Goal: Entertainment & Leisure: Browse casually

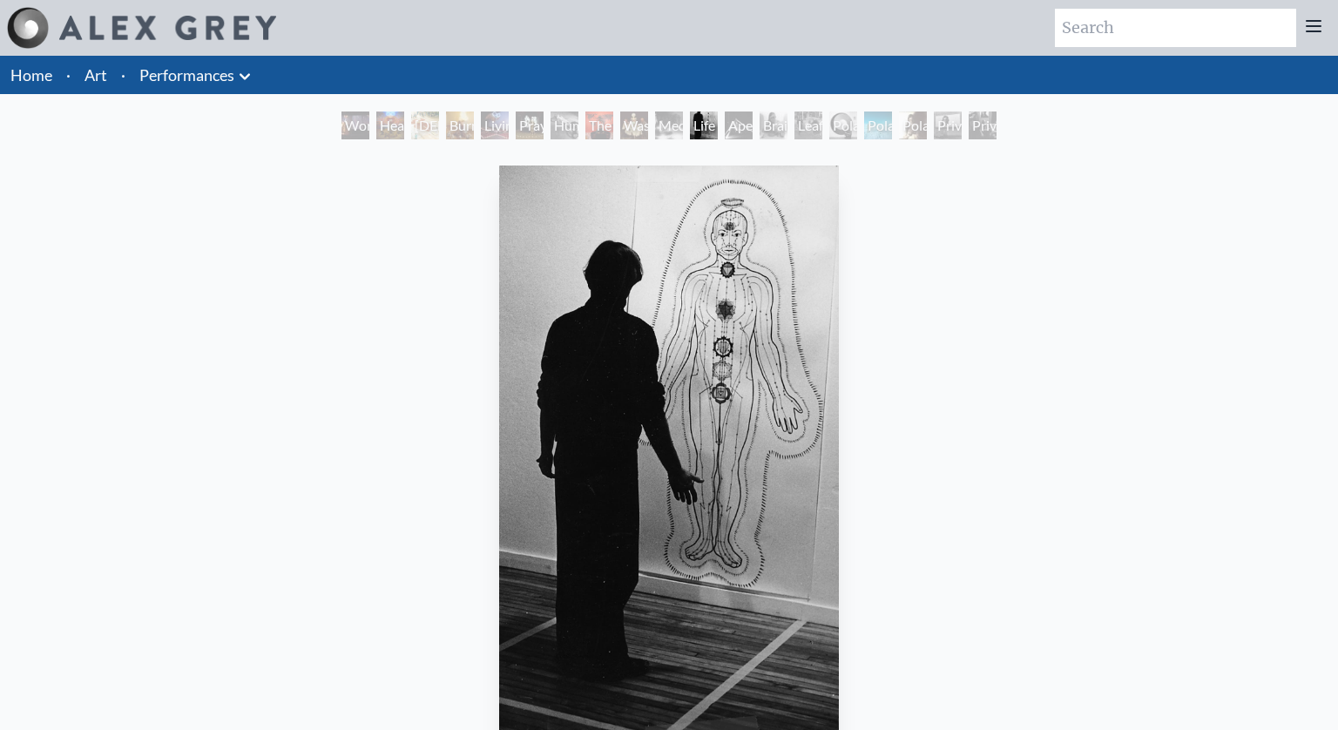
click at [976, 121] on div "Private Subway" at bounding box center [983, 125] width 28 height 28
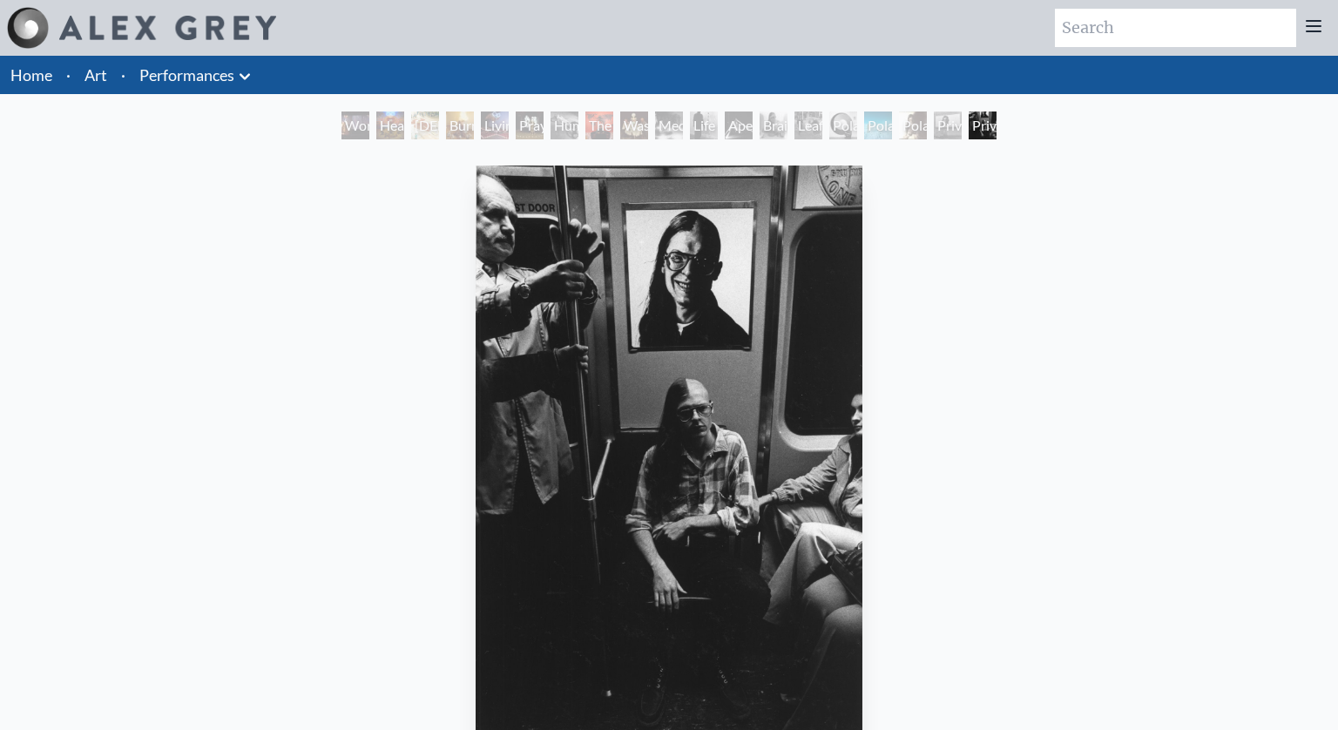
click at [376, 129] on div "Heart Net" at bounding box center [390, 125] width 28 height 28
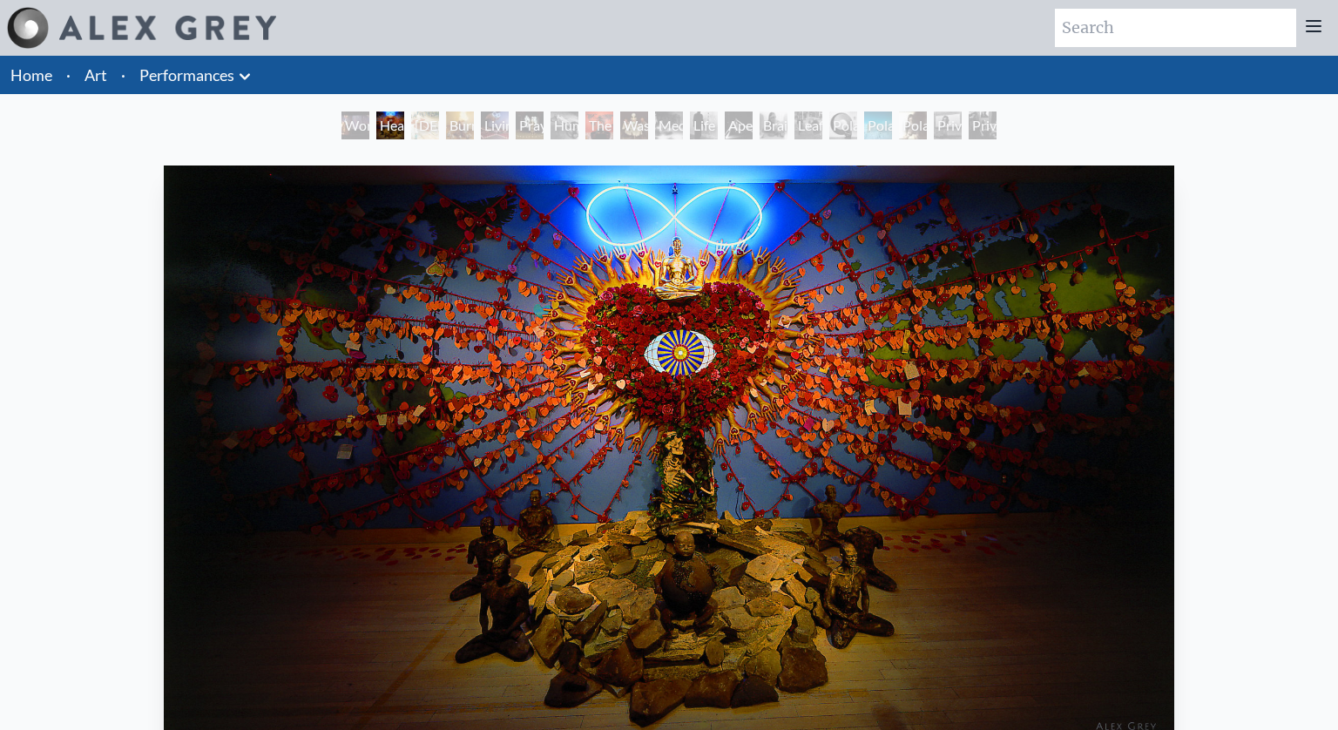
click at [446, 132] on div "Burnt Offering" at bounding box center [460, 125] width 28 height 28
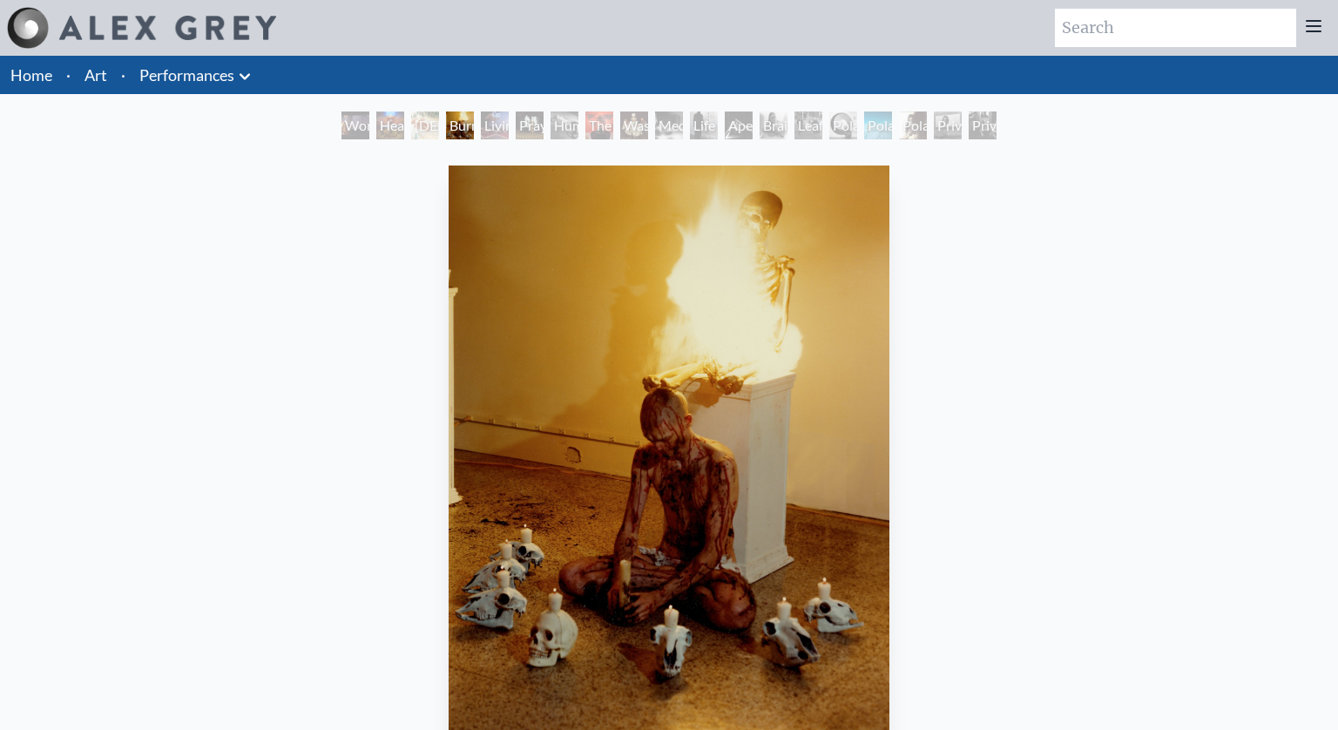
click at [474, 123] on div "Burnt Offering" at bounding box center [460, 125] width 28 height 28
click at [560, 119] on div "Human Race" at bounding box center [564, 125] width 28 height 28
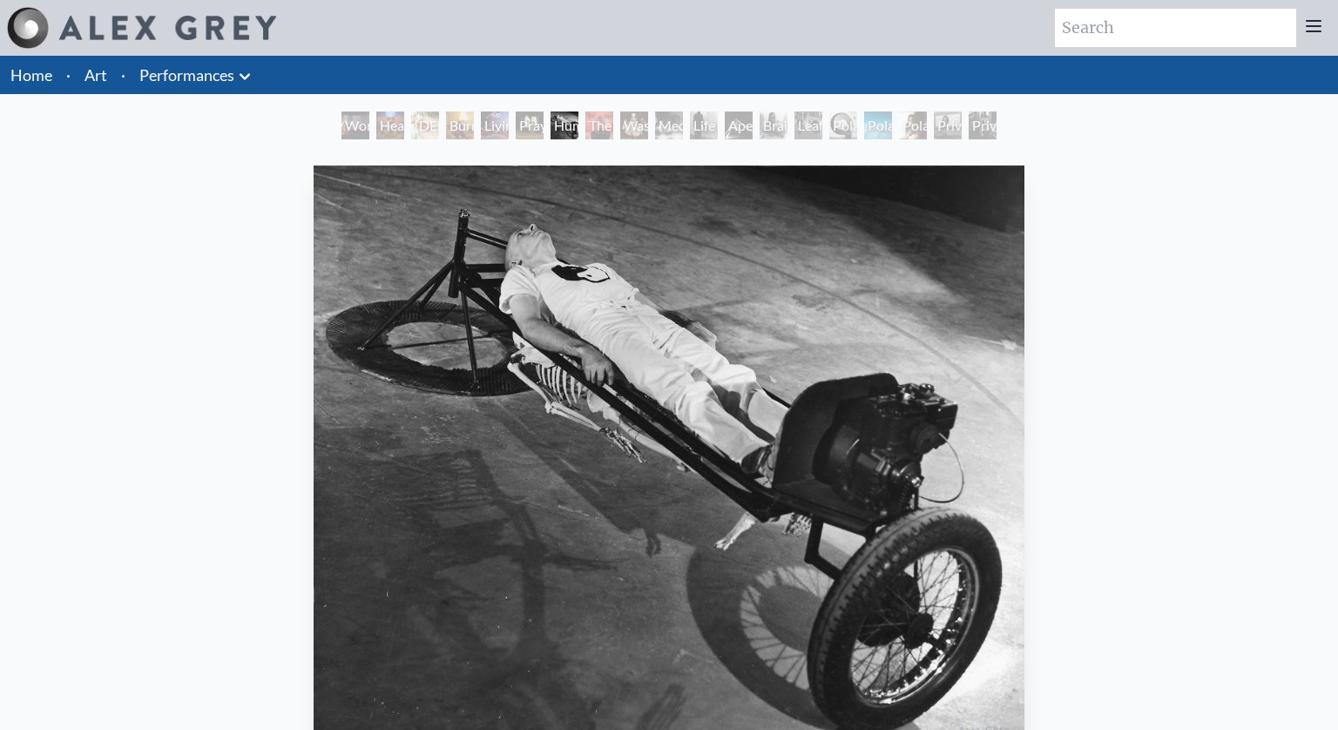
click at [578, 122] on div "Human Race" at bounding box center [564, 125] width 28 height 28
click at [639, 124] on div "Wasteland" at bounding box center [634, 125] width 28 height 28
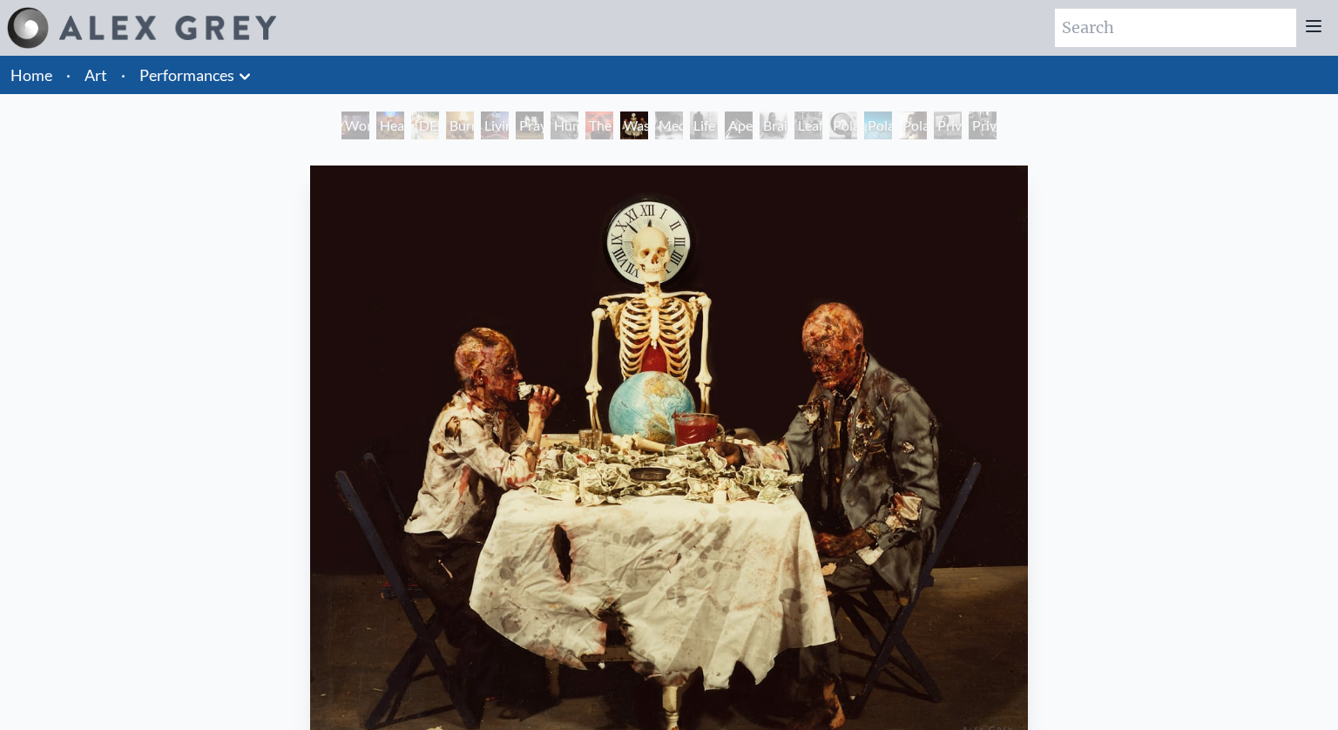
click at [681, 127] on div "Meditations on Mortality" at bounding box center [669, 125] width 28 height 28
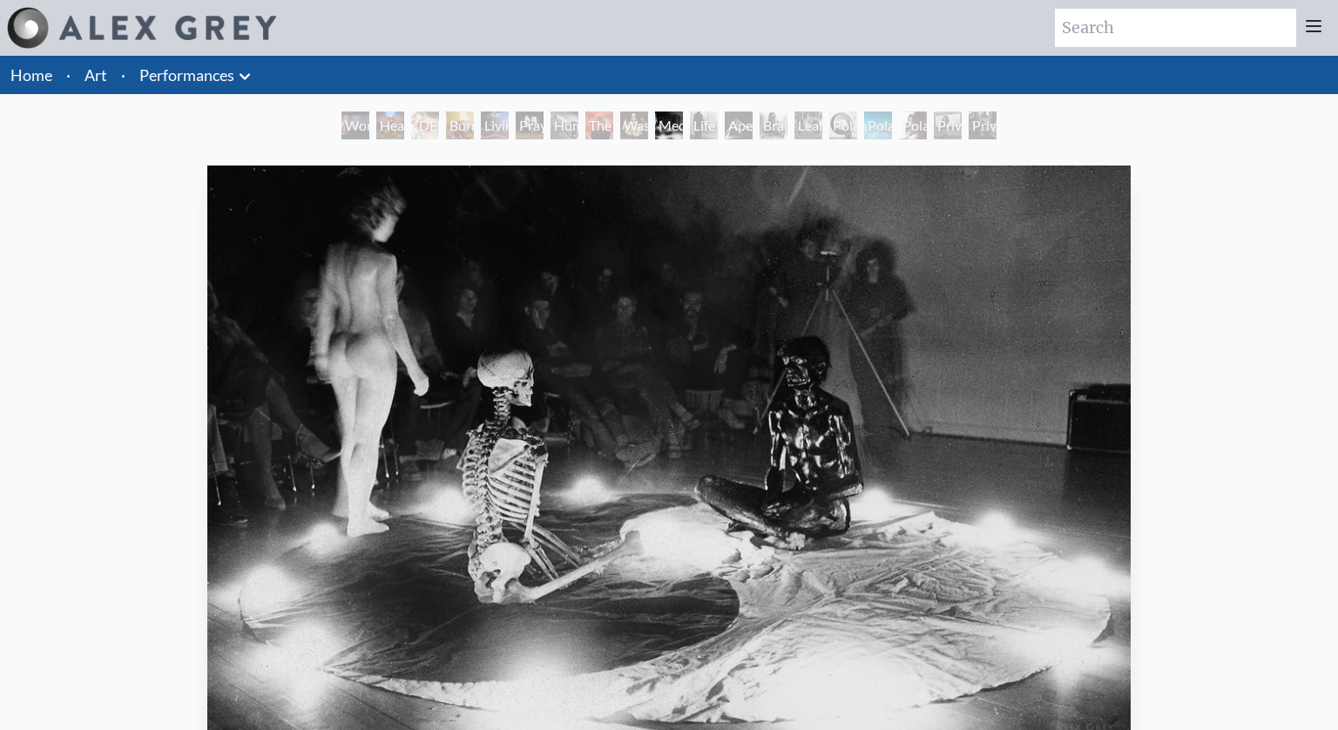
click at [899, 125] on div "Polarity Works" at bounding box center [913, 125] width 28 height 28
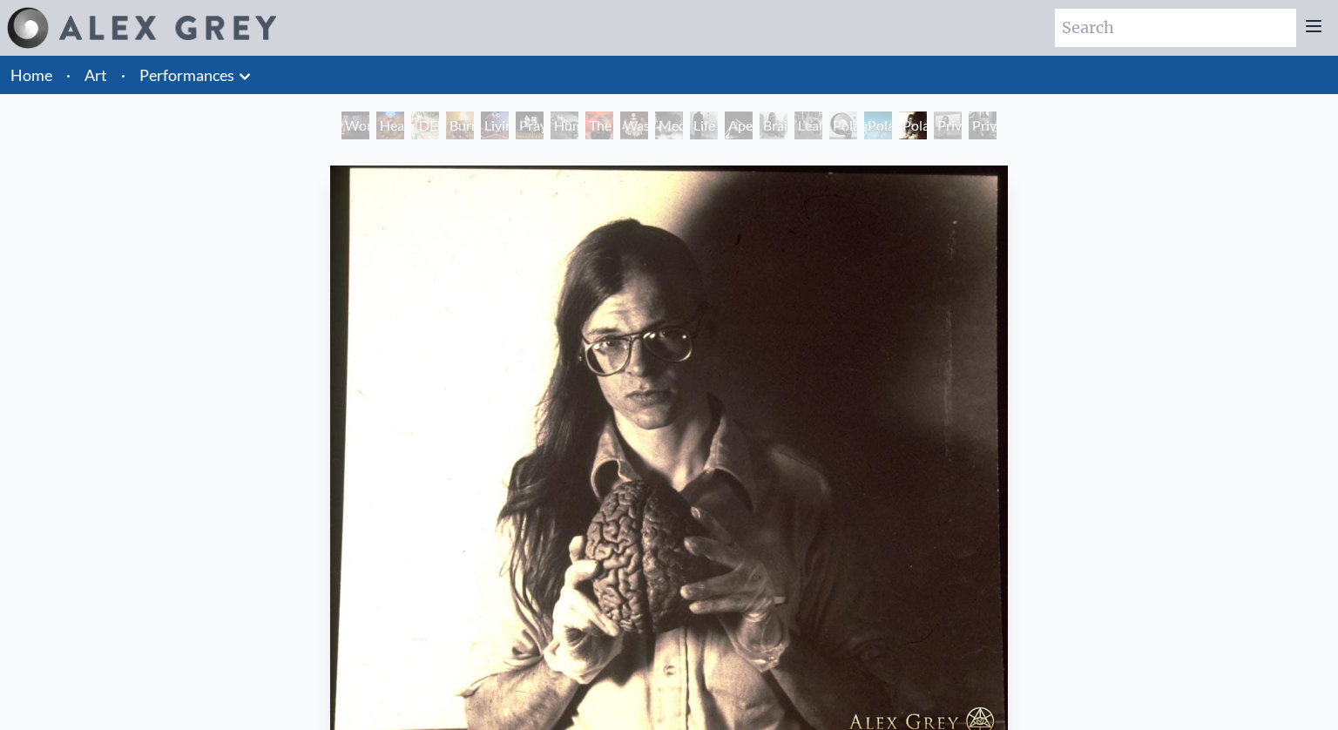
click at [114, 78] on li "·" at bounding box center [123, 75] width 18 height 38
click at [122, 75] on li "·" at bounding box center [123, 75] width 18 height 38
click at [91, 80] on link "Art" at bounding box center [95, 75] width 23 height 24
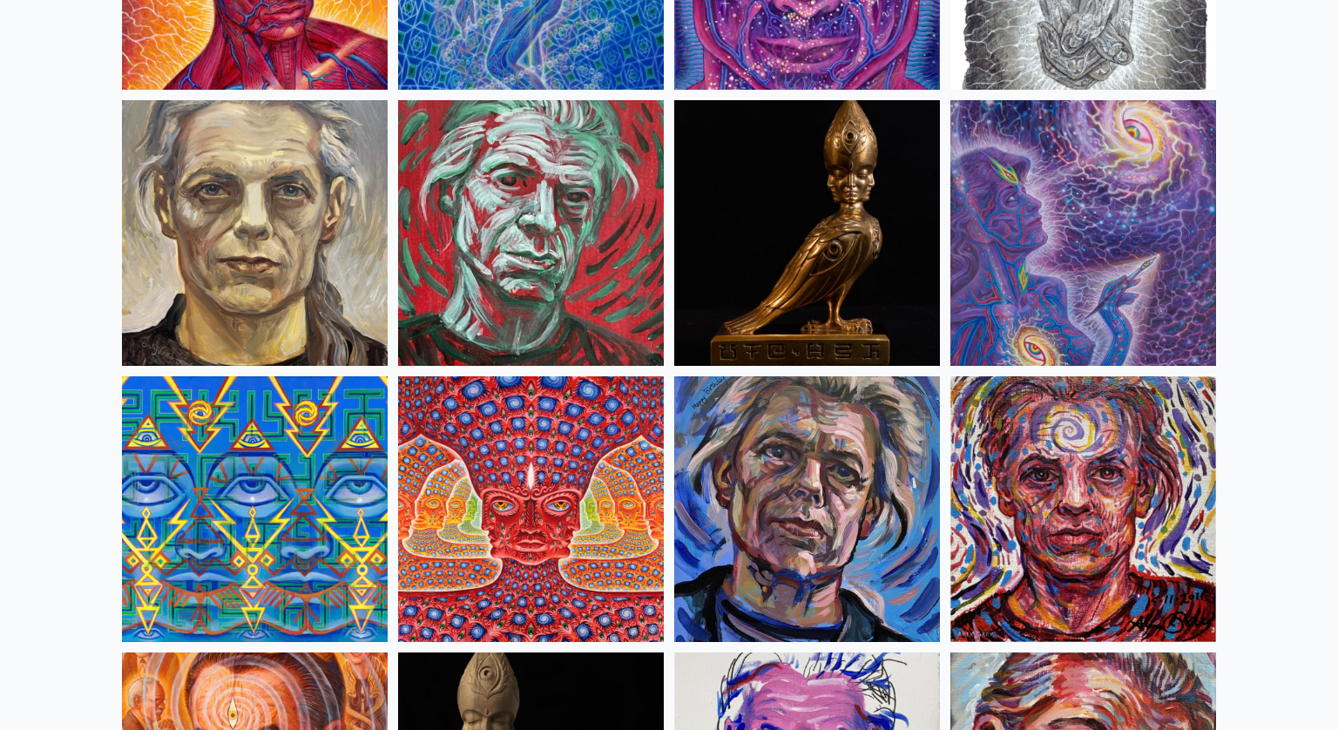
scroll to position [4242, 0]
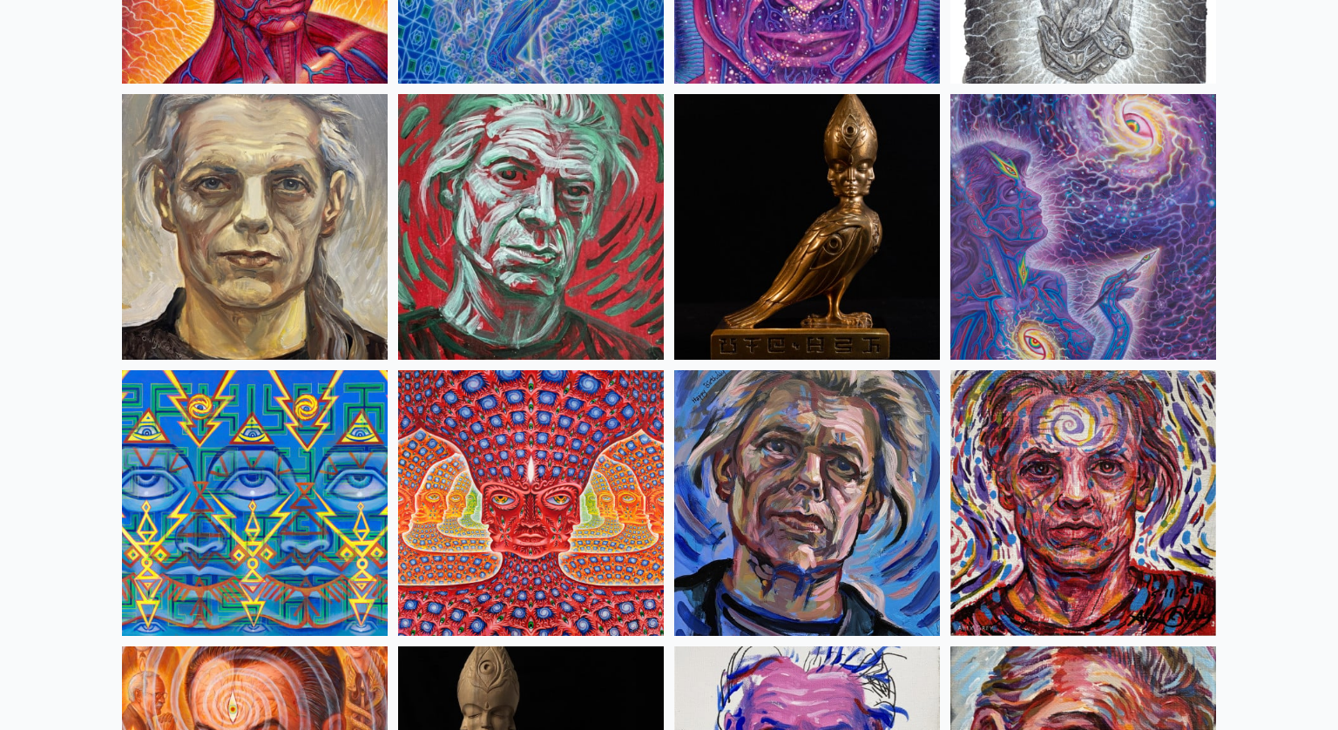
click at [1098, 274] on img at bounding box center [1083, 227] width 266 height 266
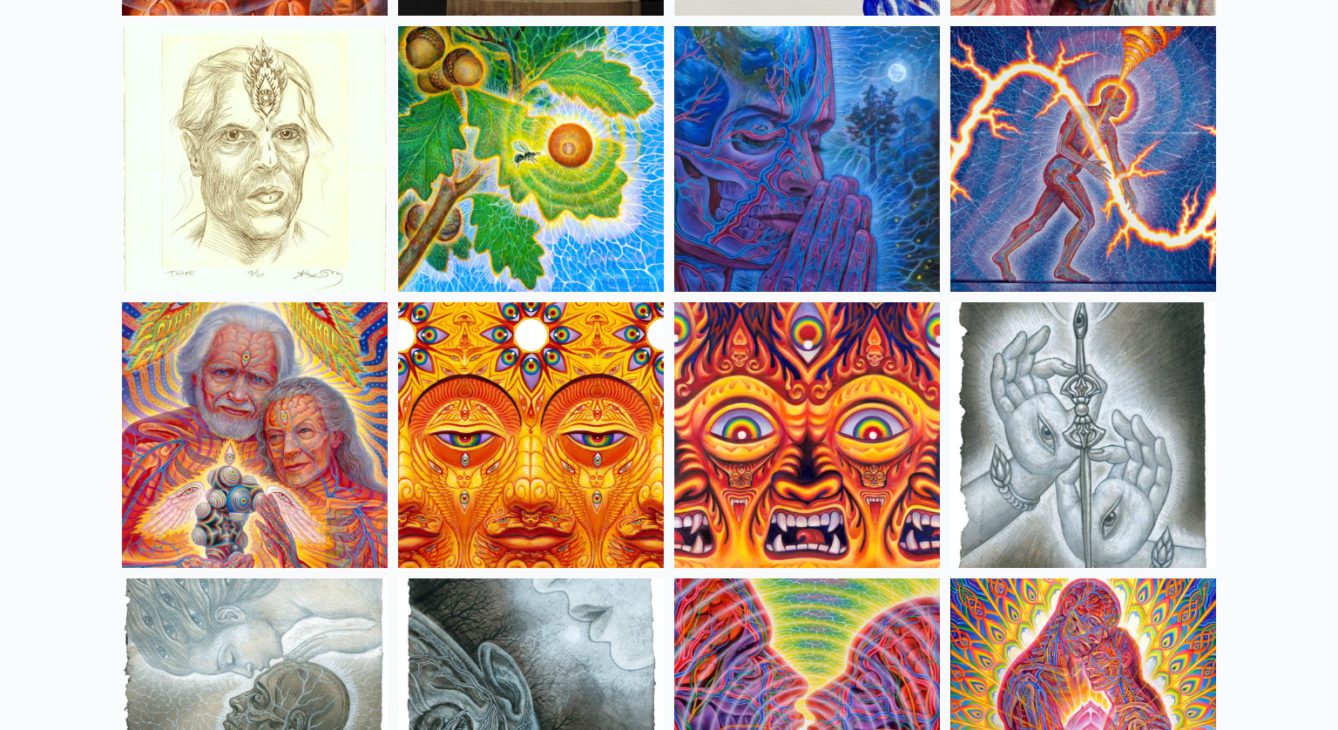
scroll to position [5144, 0]
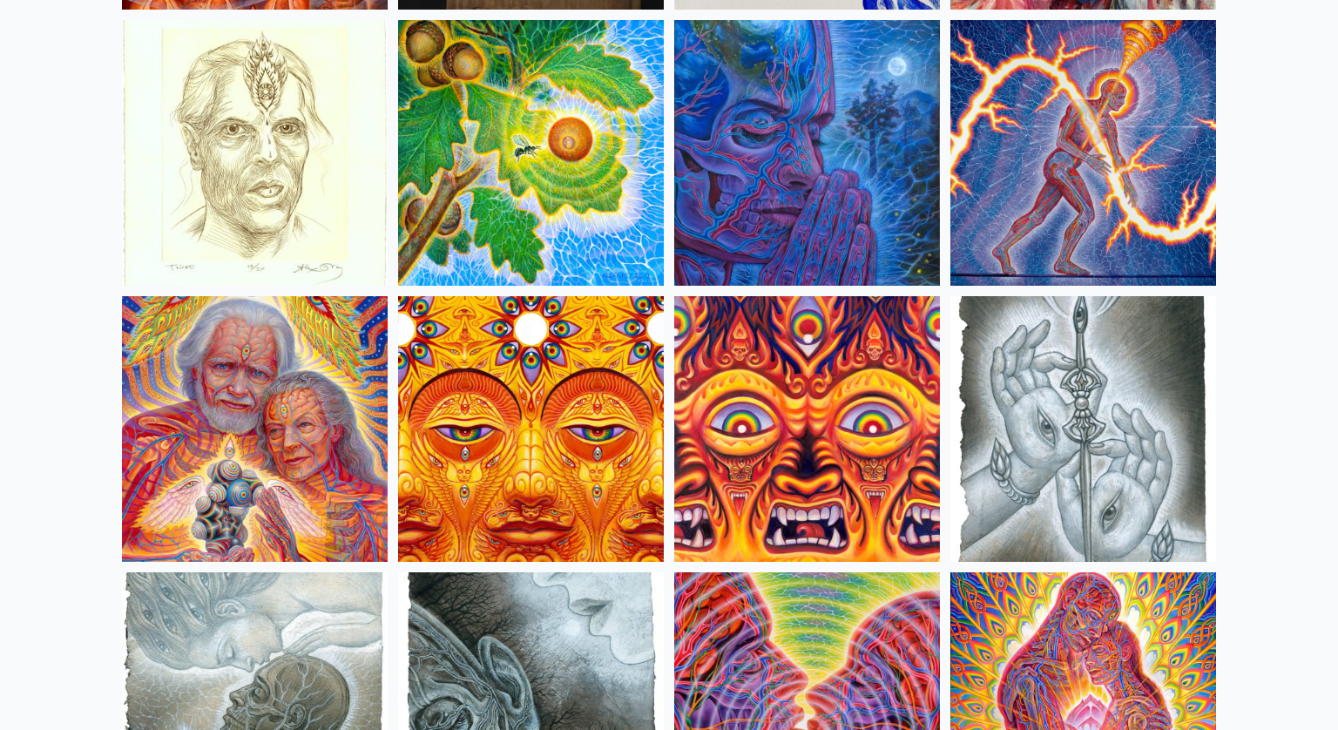
click at [595, 206] on img at bounding box center [531, 153] width 266 height 266
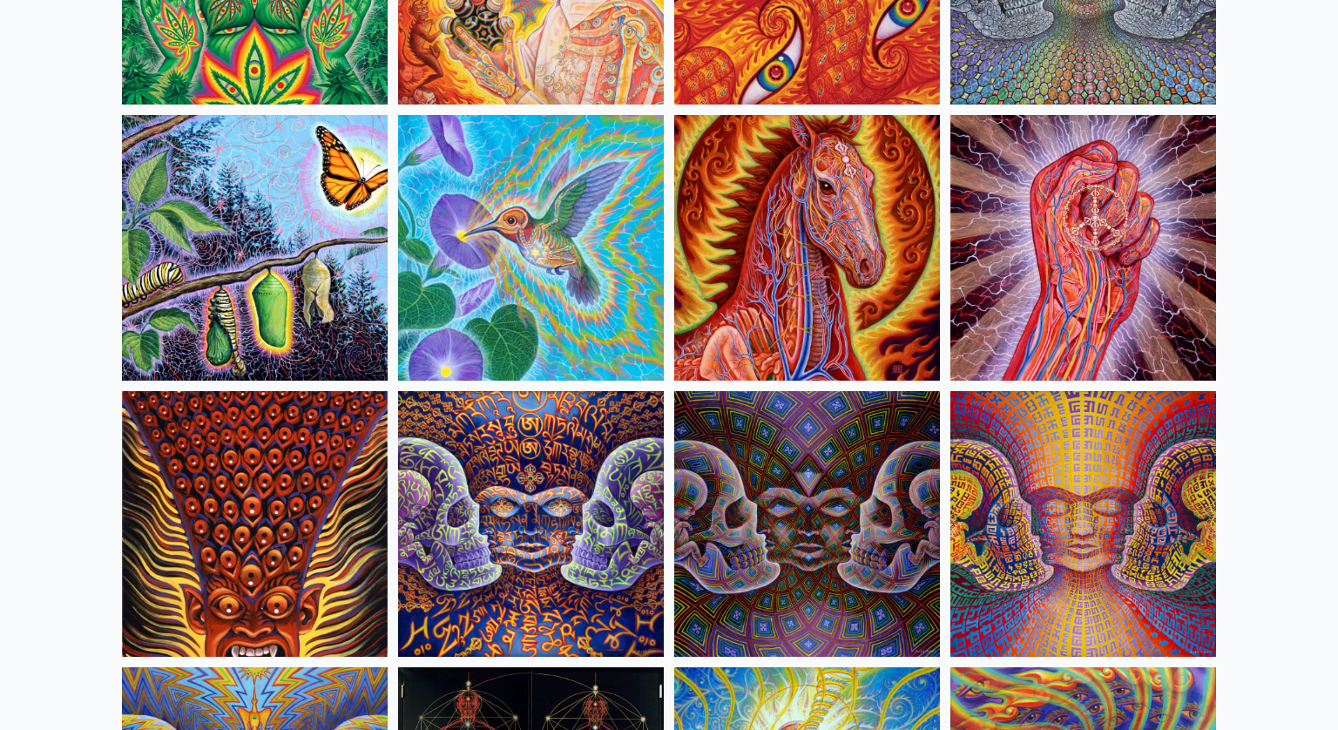
scroll to position [8644, 0]
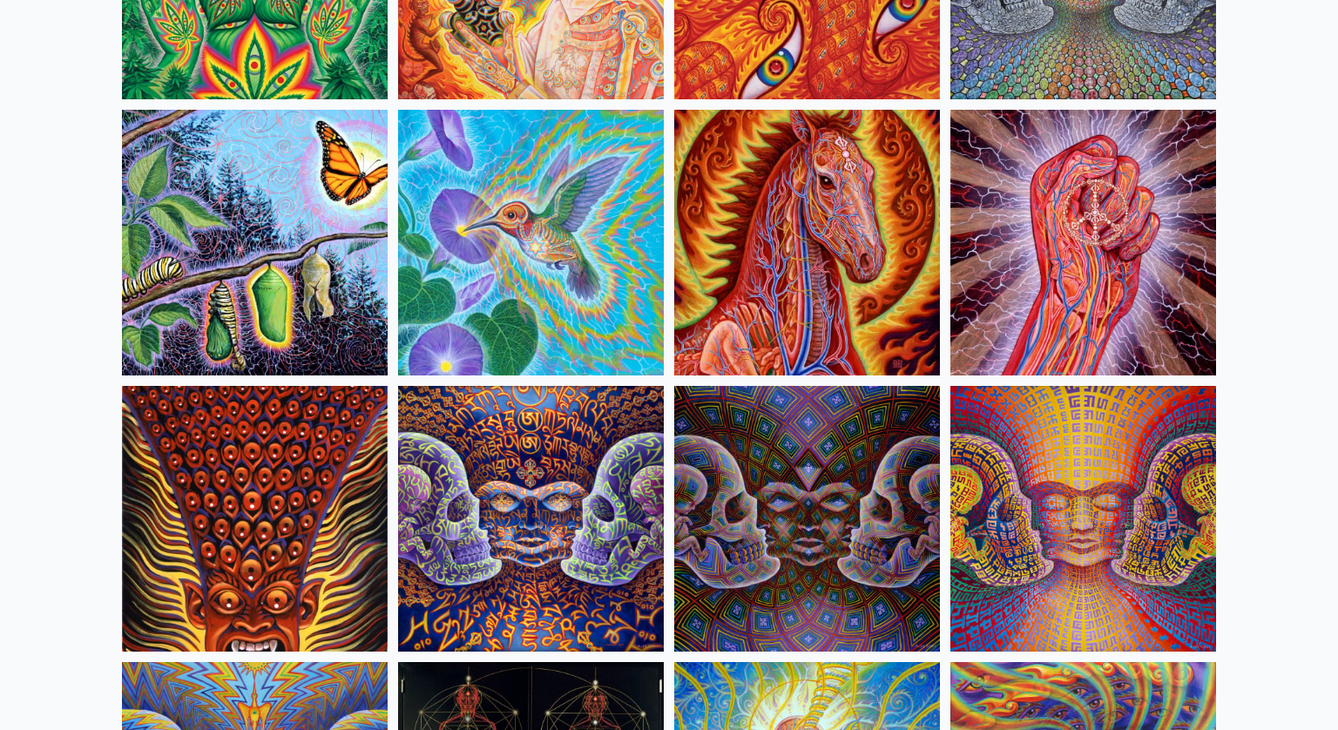
click at [292, 284] on img at bounding box center [255, 243] width 266 height 266
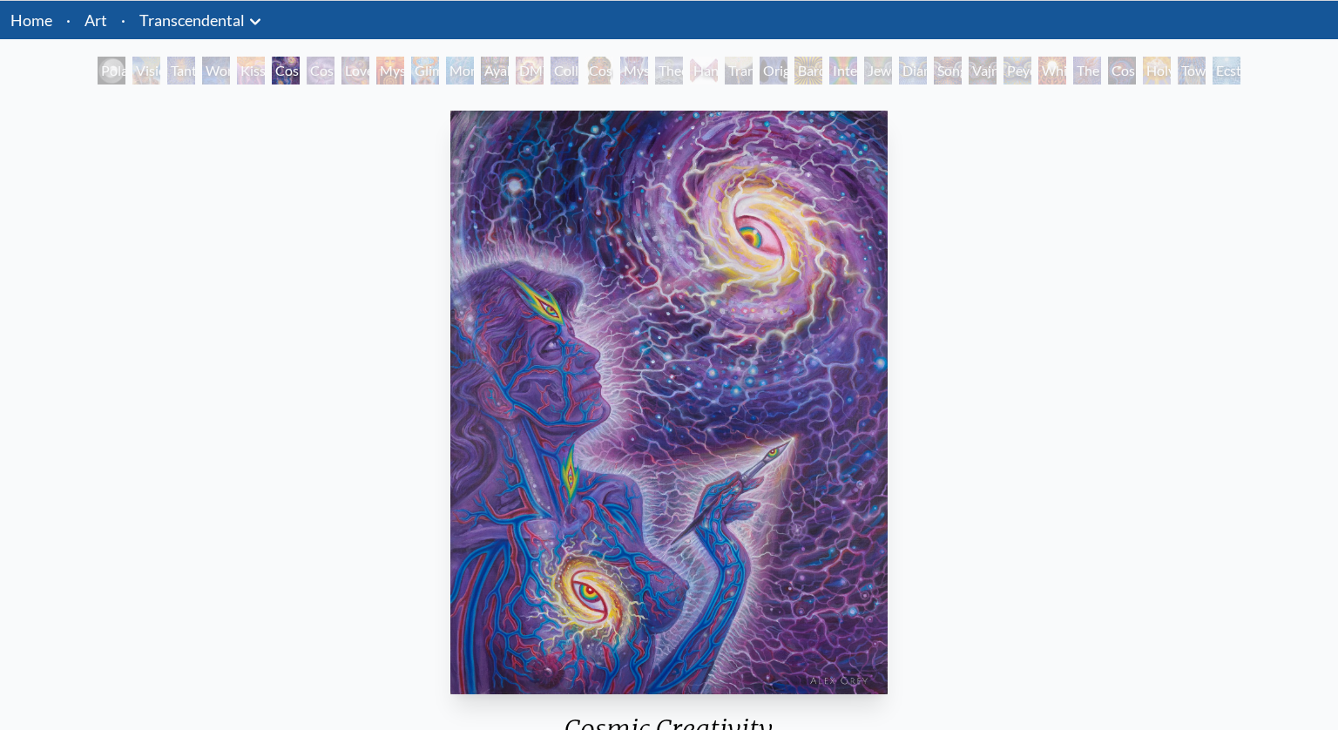
scroll to position [53, 0]
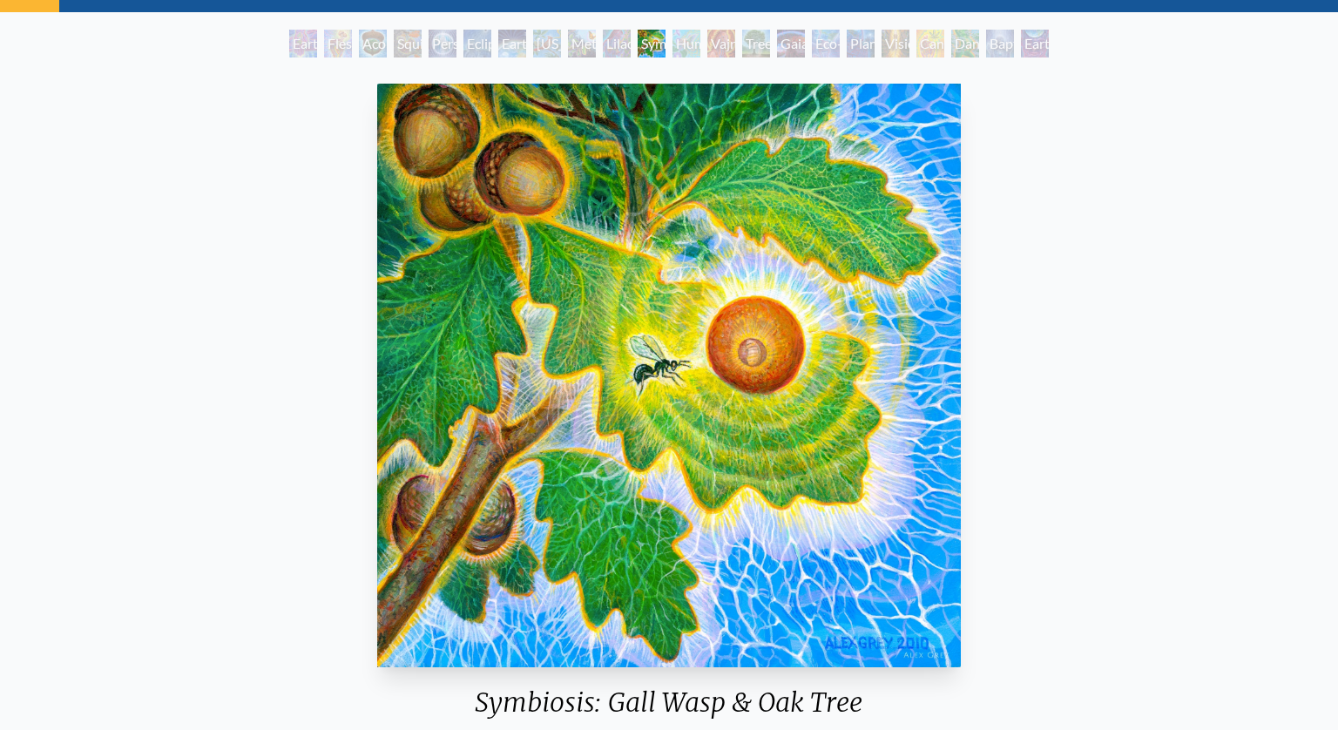
scroll to position [84, 0]
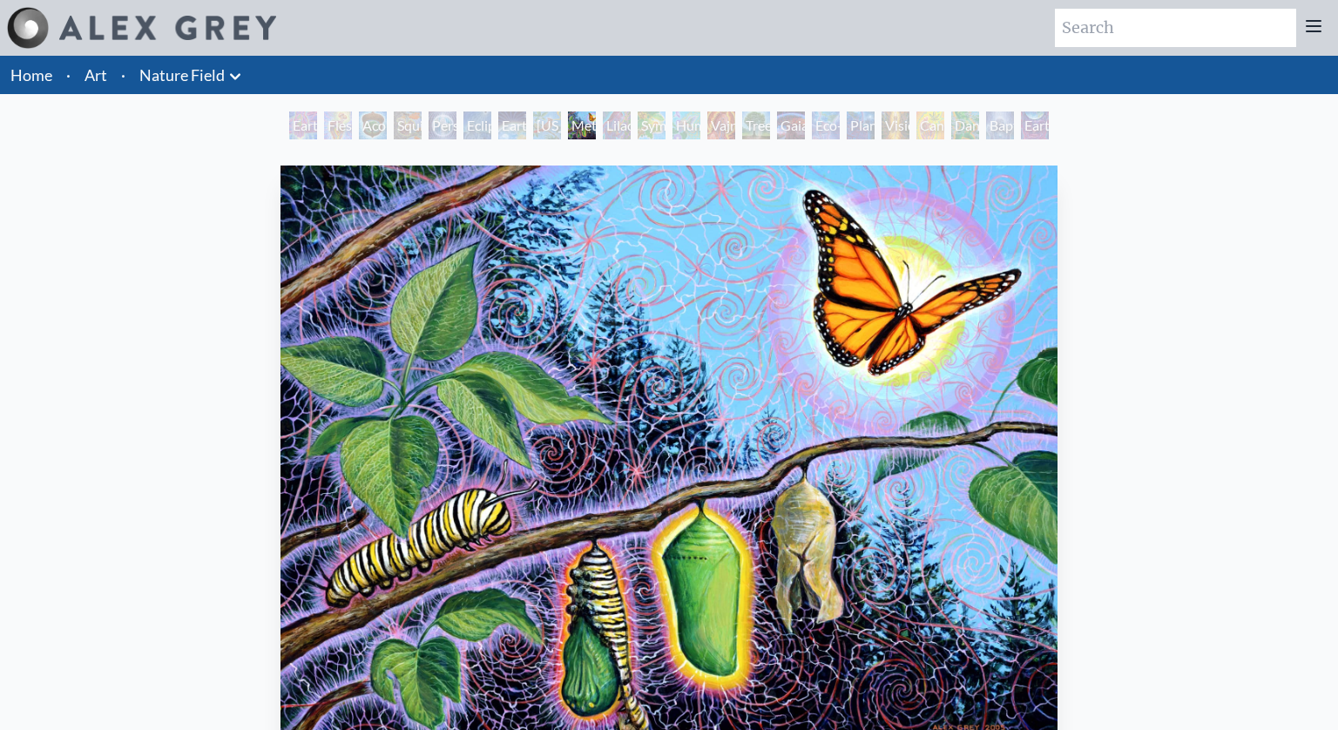
click at [638, 126] on div "Symbiosis: Gall Wasp & Oak Tree" at bounding box center [652, 125] width 28 height 28
click at [86, 84] on link "Art" at bounding box center [95, 75] width 23 height 24
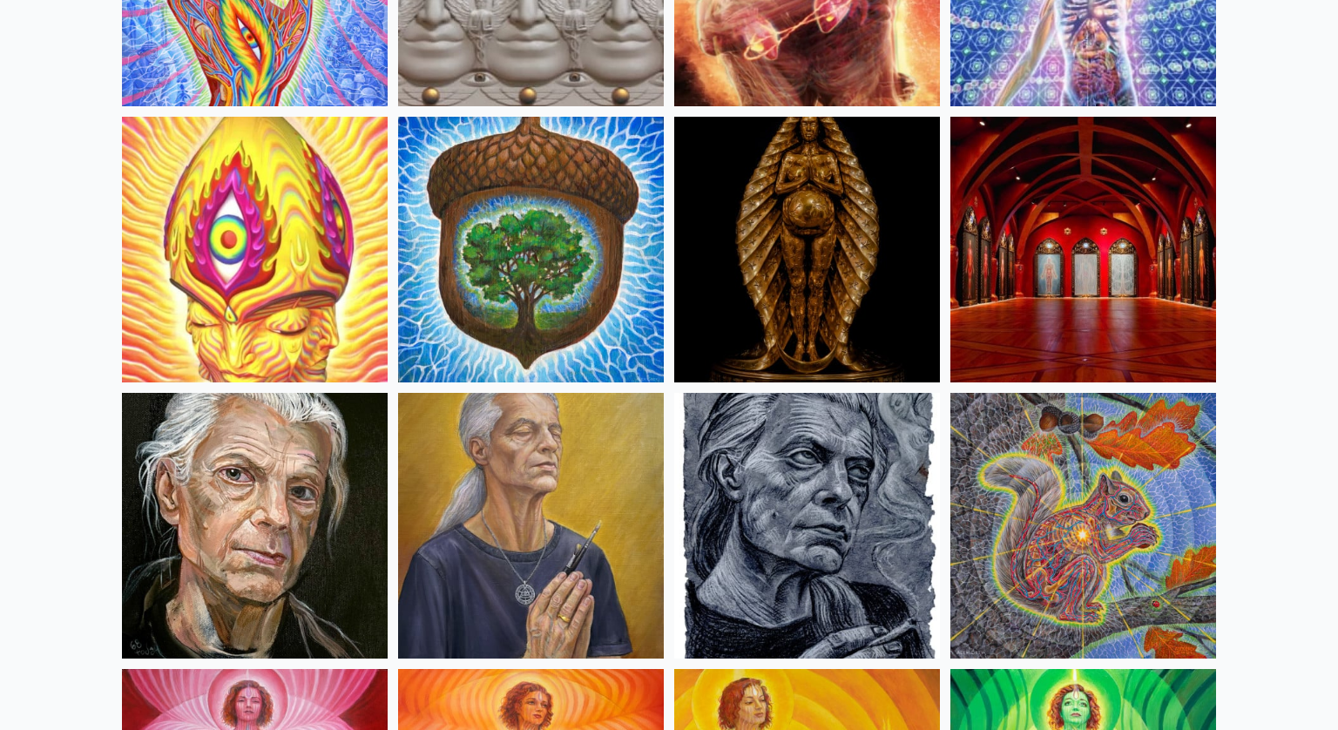
scroll to position [626, 0]
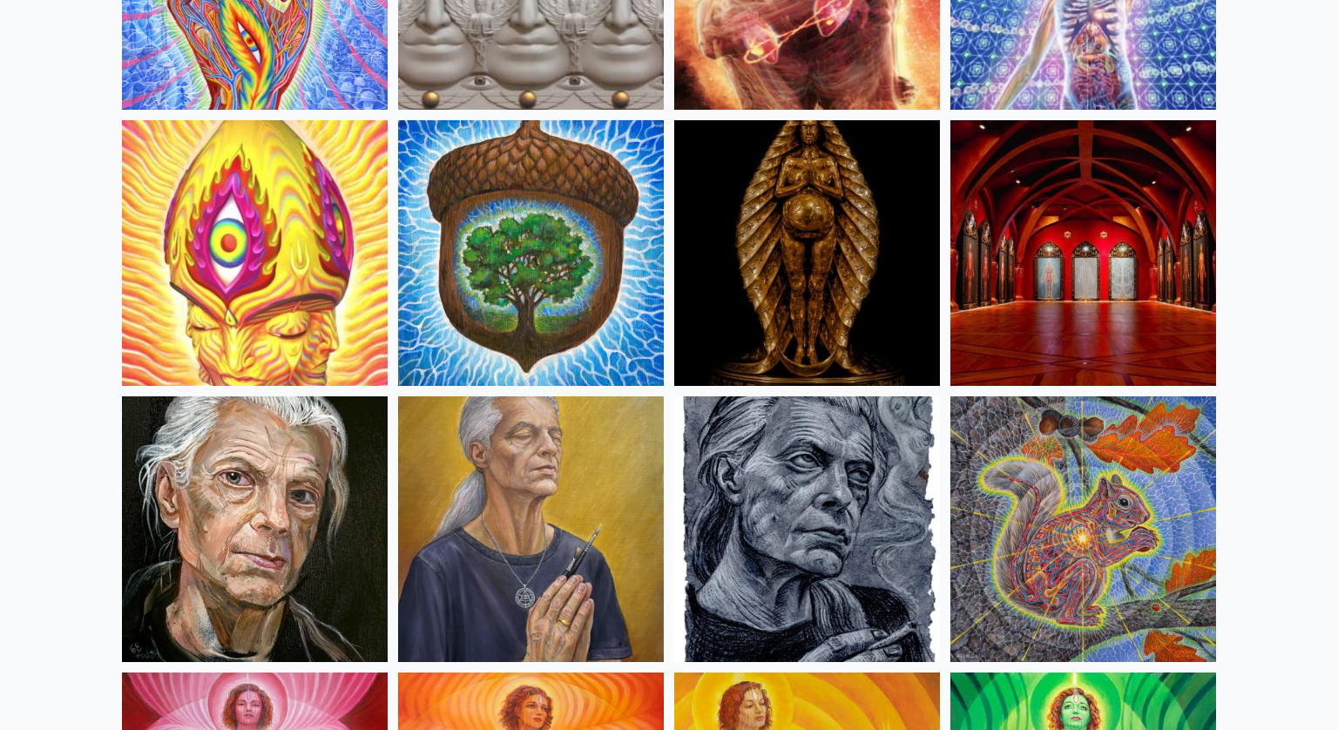
click at [510, 299] on img at bounding box center [531, 253] width 266 height 266
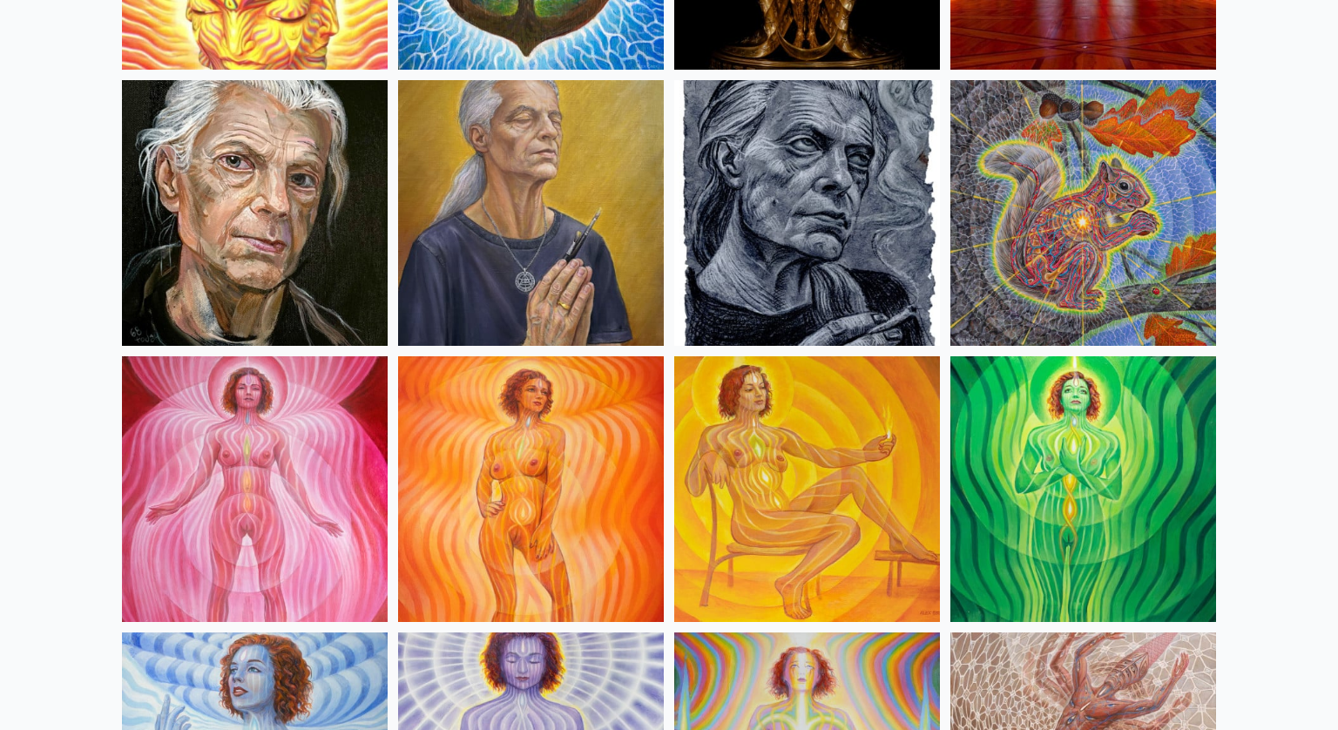
scroll to position [945, 0]
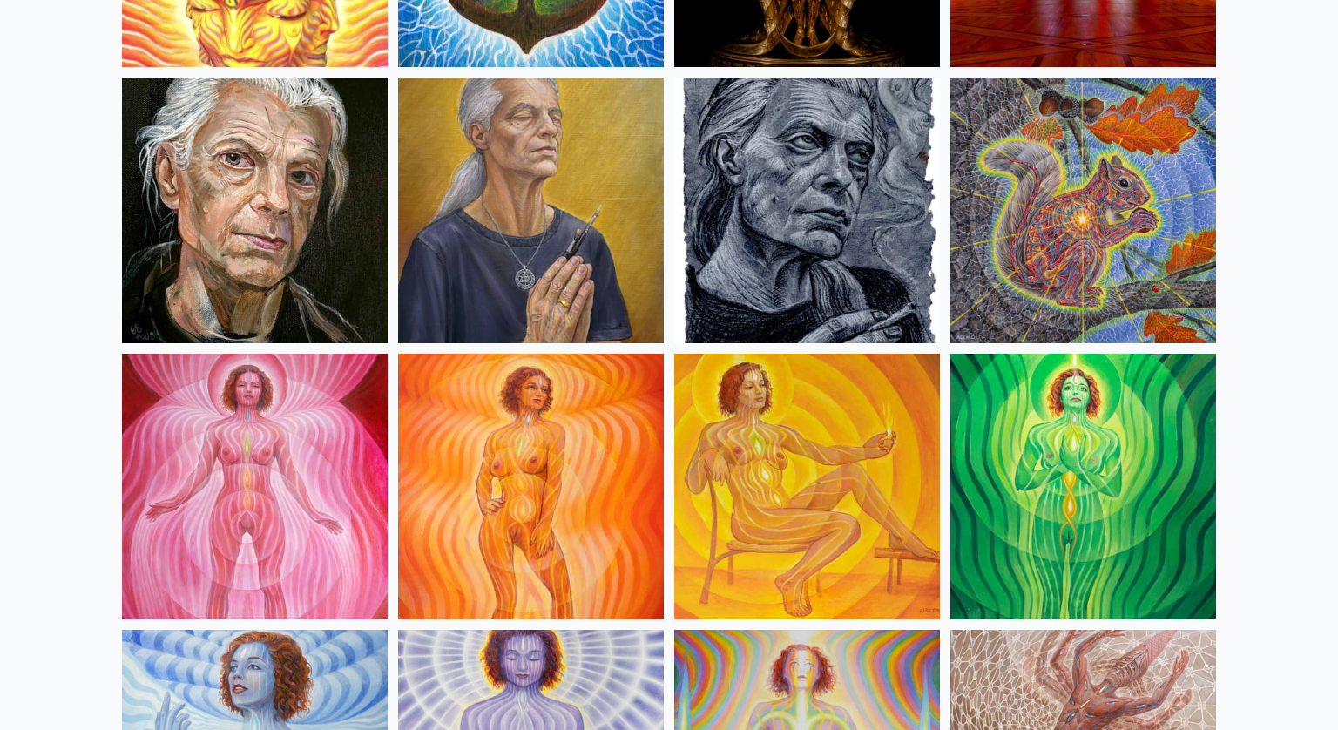
click at [1146, 250] on img at bounding box center [1083, 211] width 266 height 266
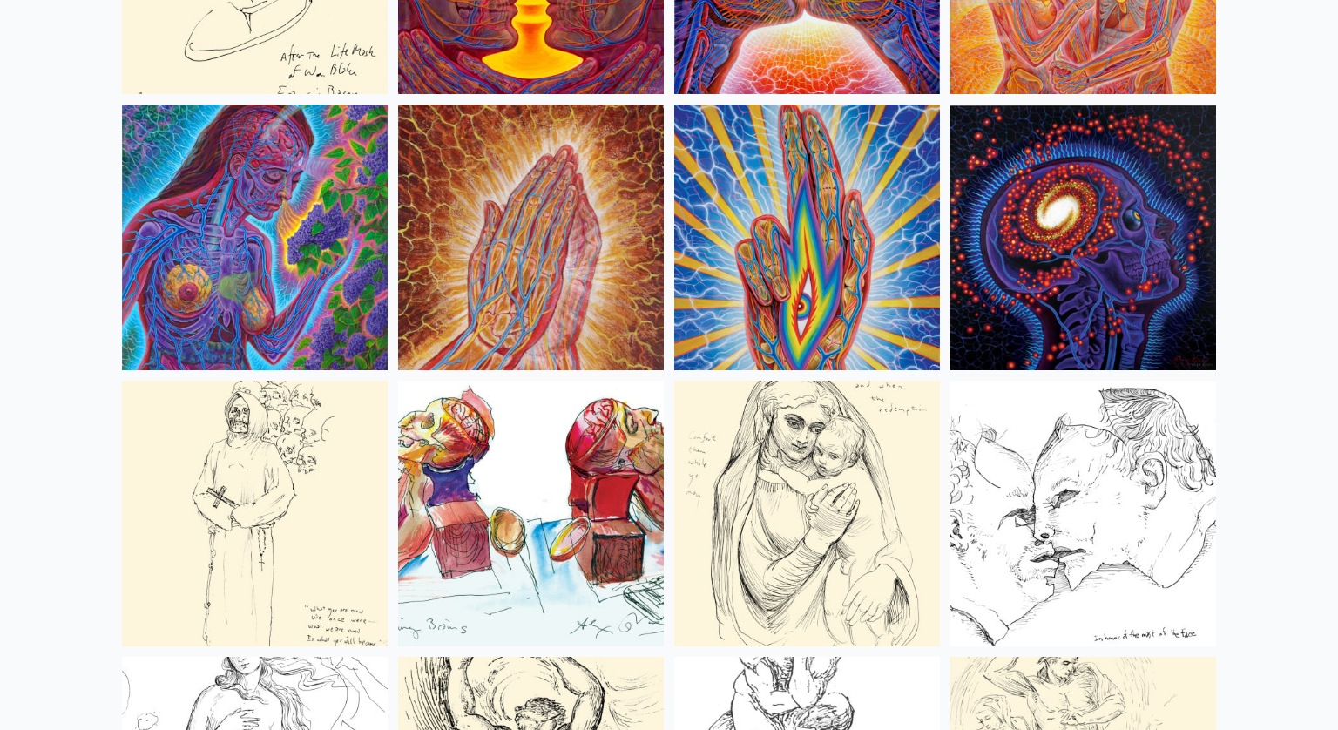
scroll to position [6441, 0]
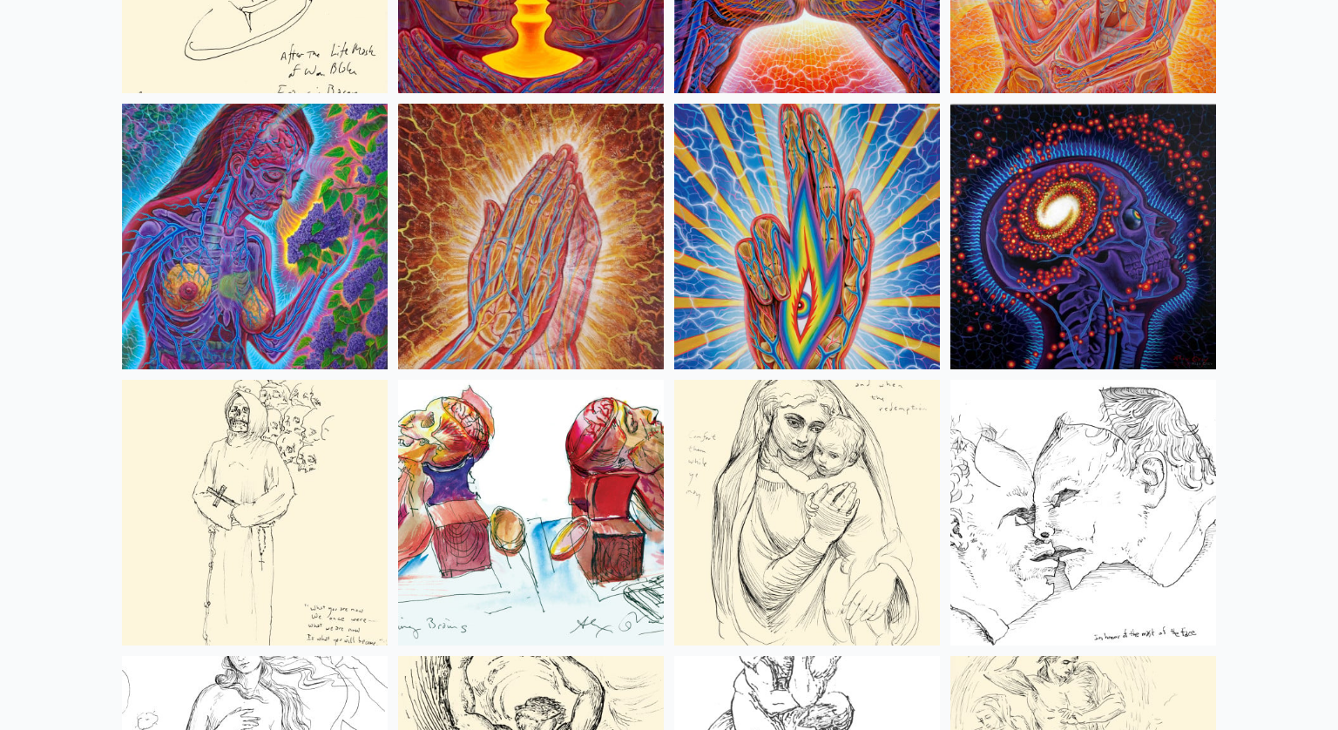
click at [574, 259] on img at bounding box center [531, 237] width 266 height 266
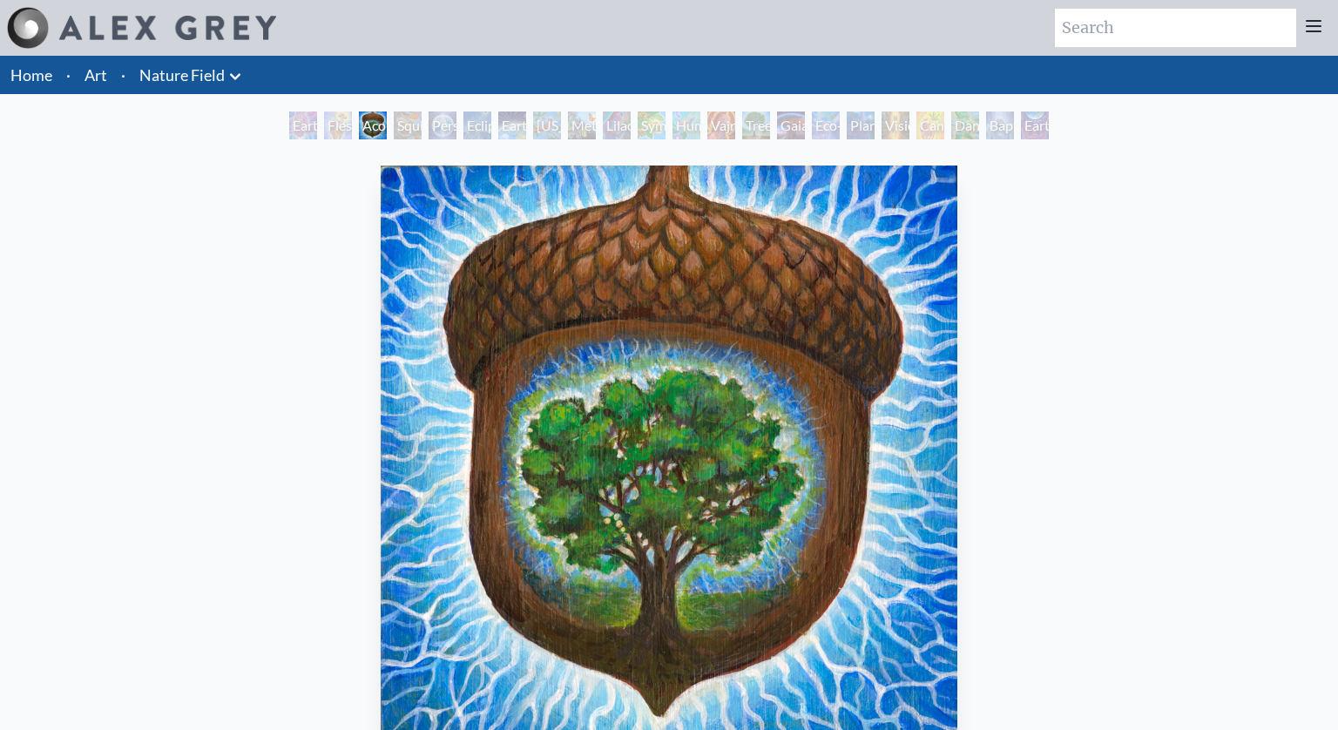
scroll to position [3, 0]
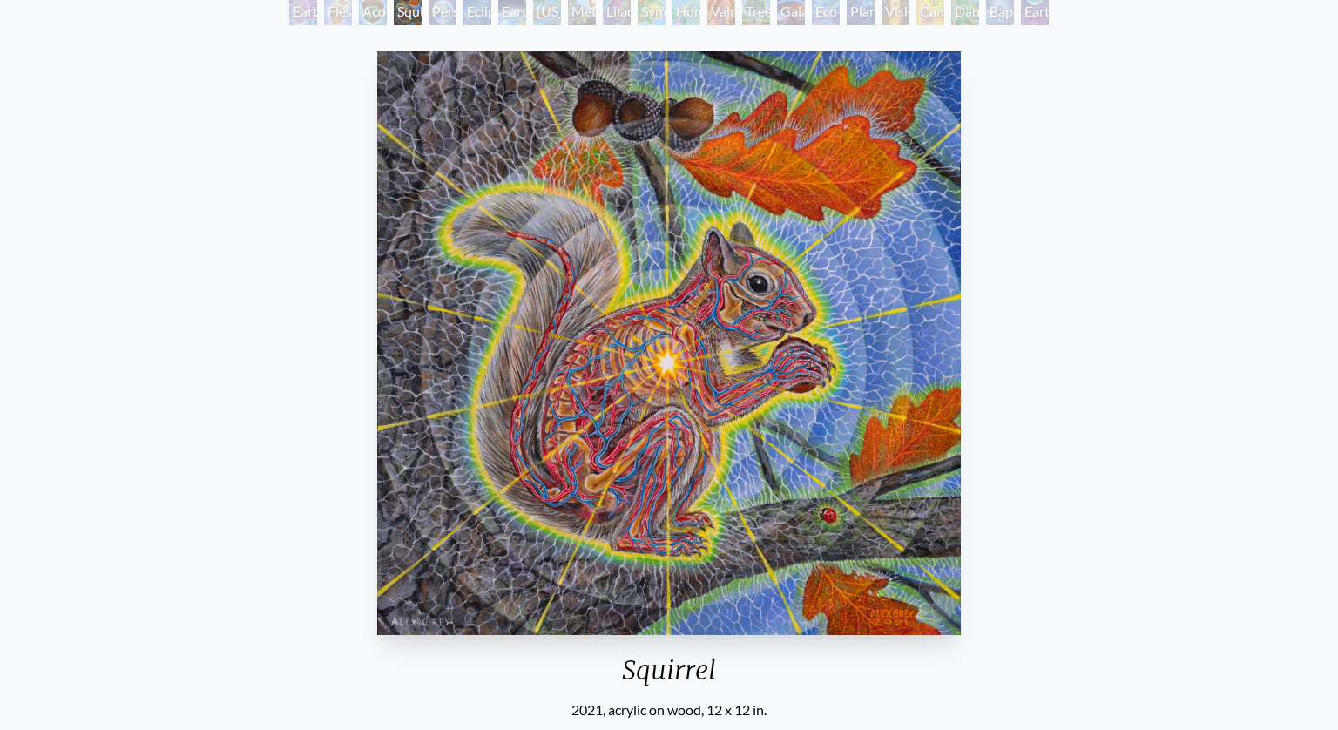
scroll to position [117, 0]
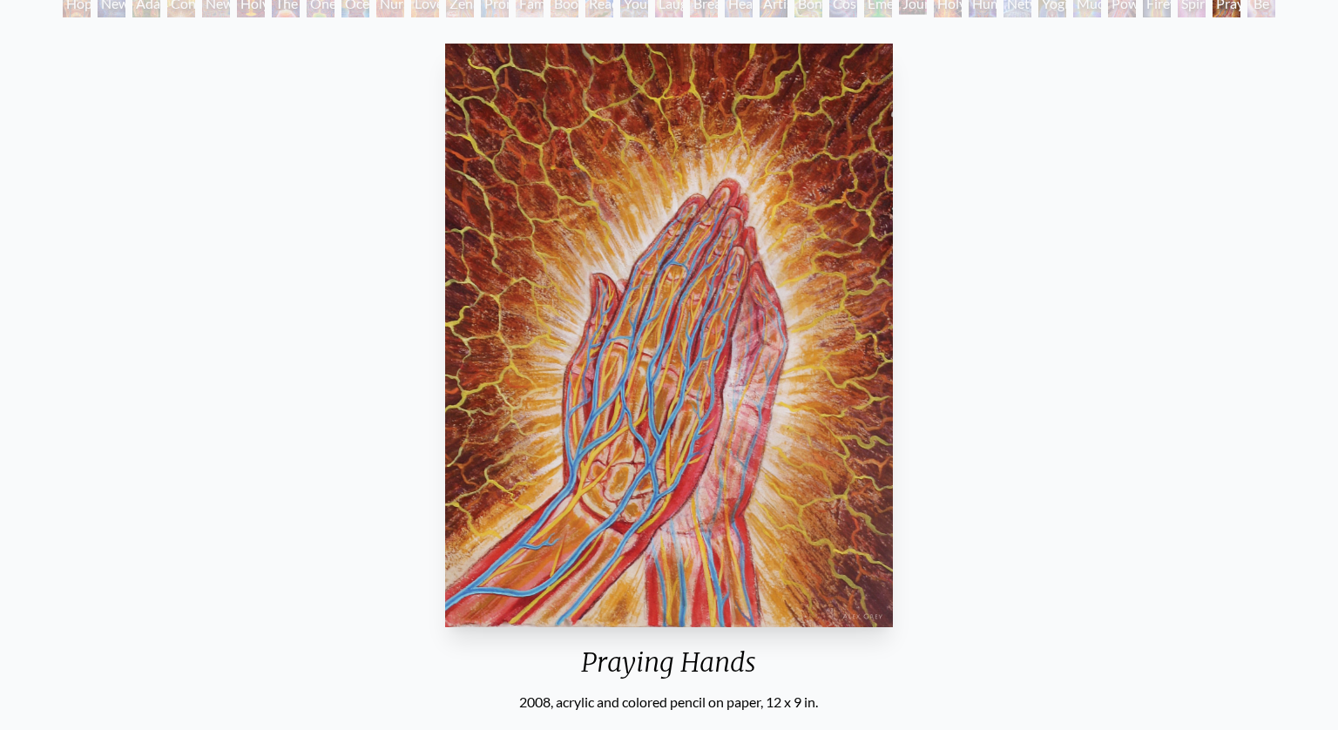
scroll to position [118, 0]
